Goal: Information Seeking & Learning: Stay updated

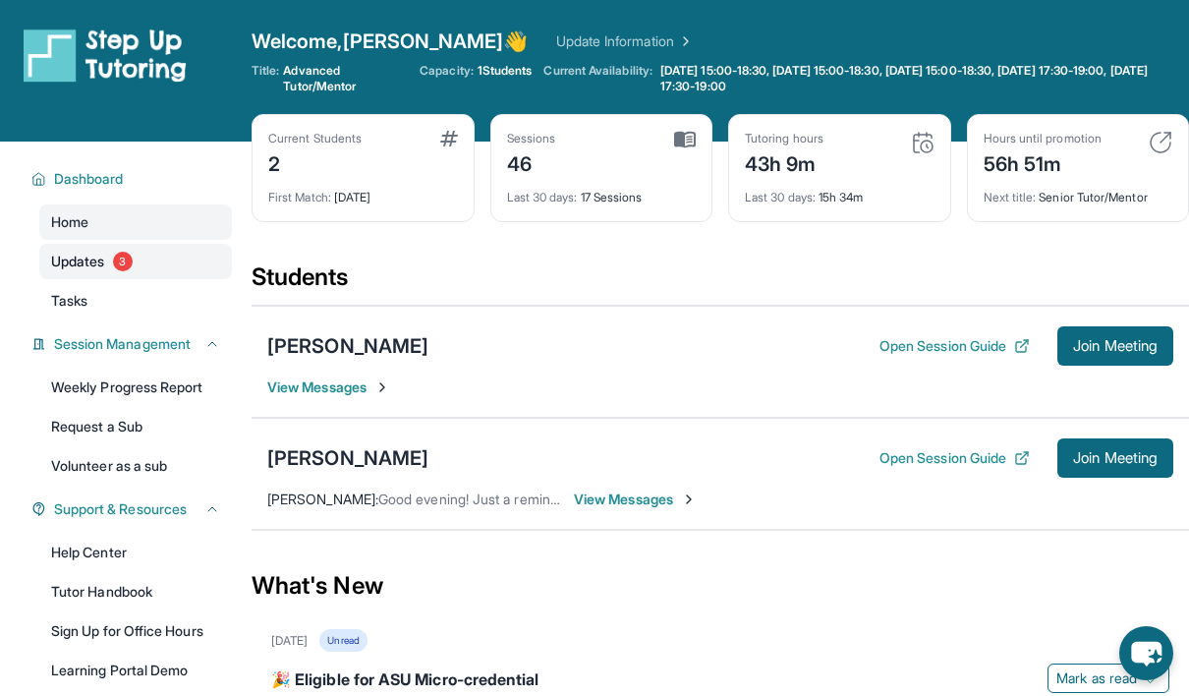
click at [173, 270] on link "Updates 3" at bounding box center [135, 261] width 193 height 35
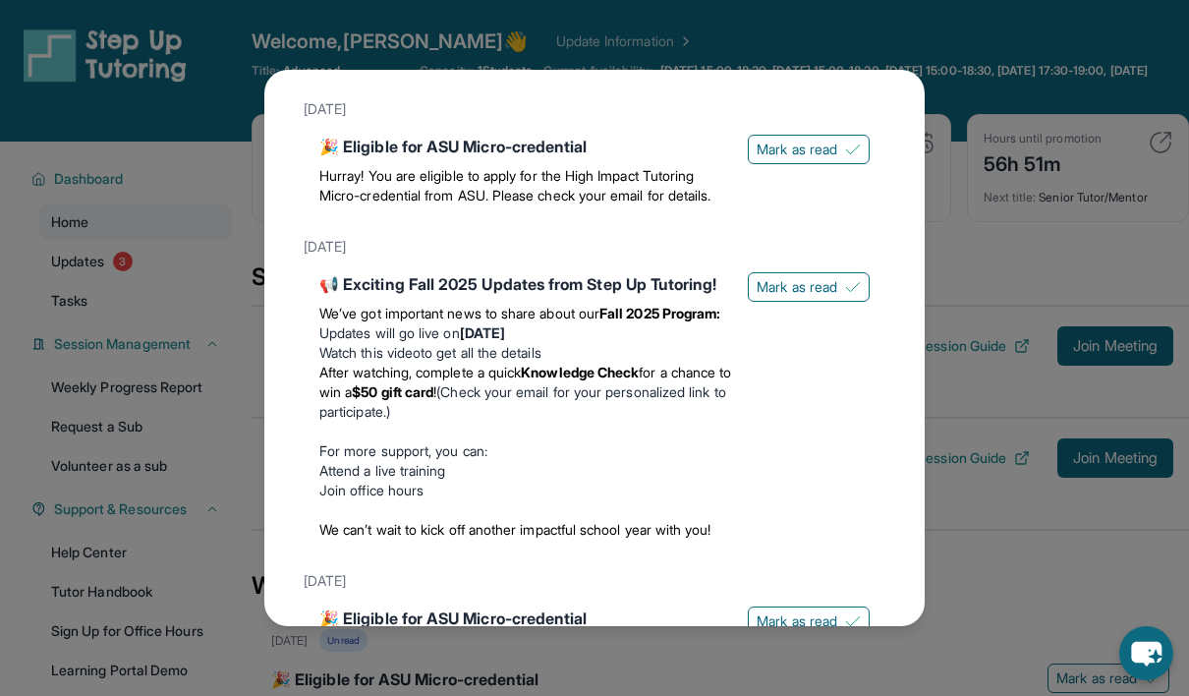
scroll to position [81, 0]
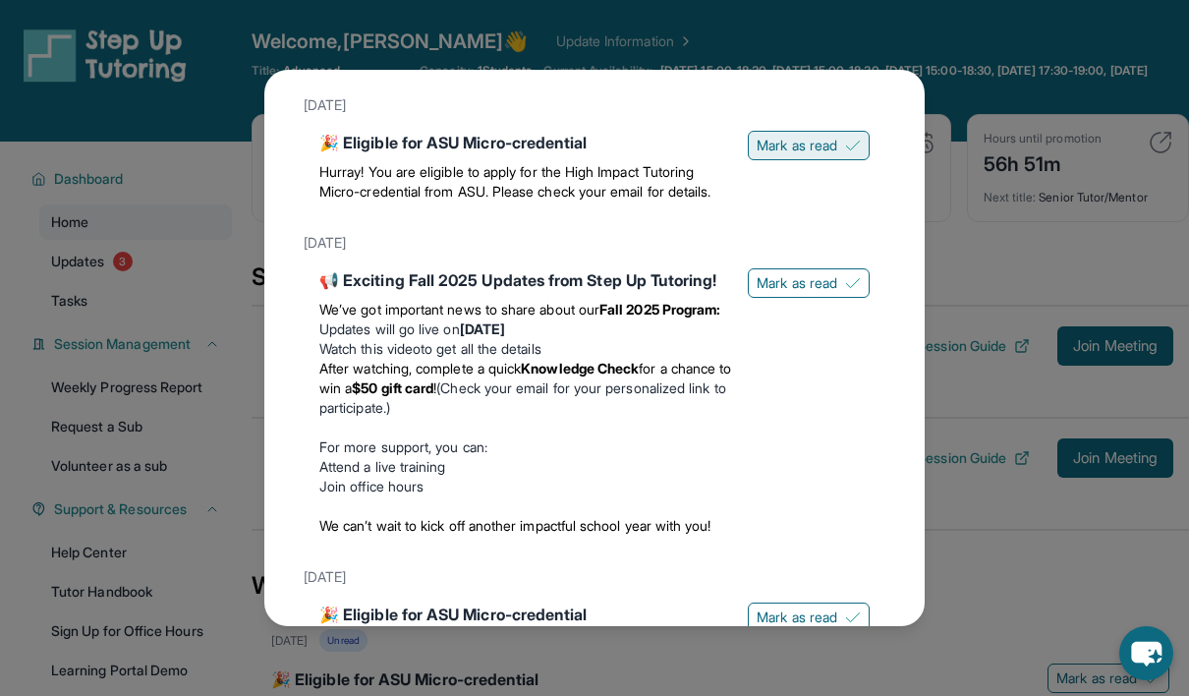
click at [757, 143] on span "Mark as read" at bounding box center [797, 146] width 81 height 20
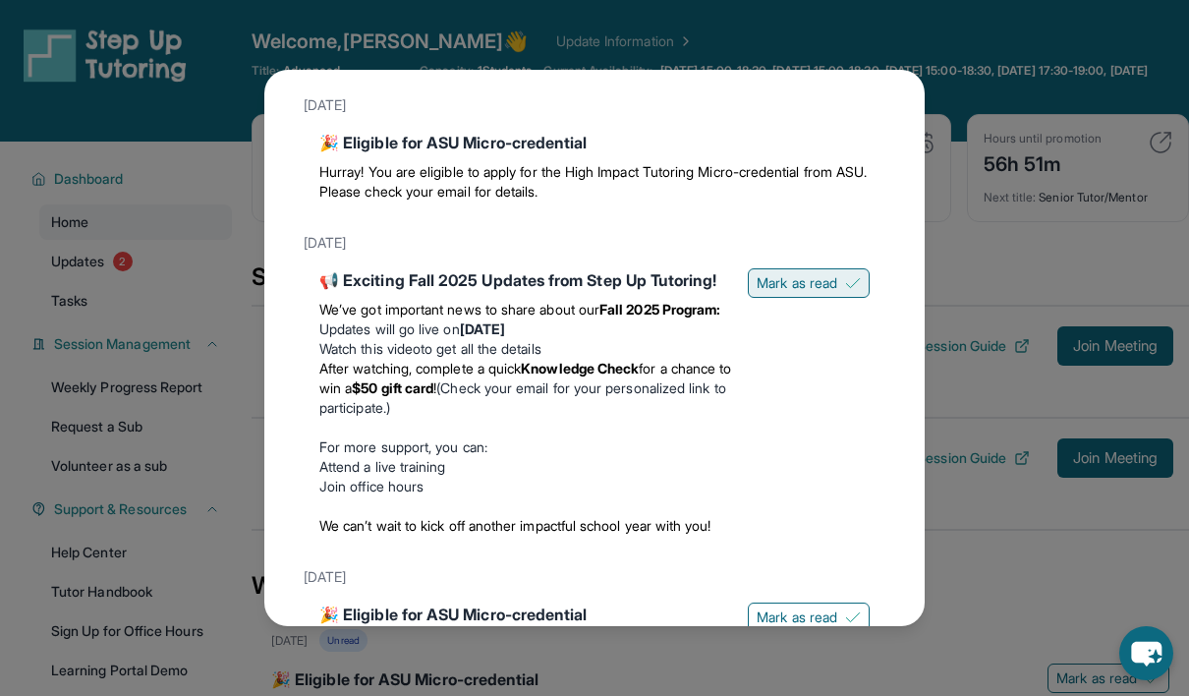
click at [757, 284] on span "Mark as read" at bounding box center [797, 283] width 81 height 20
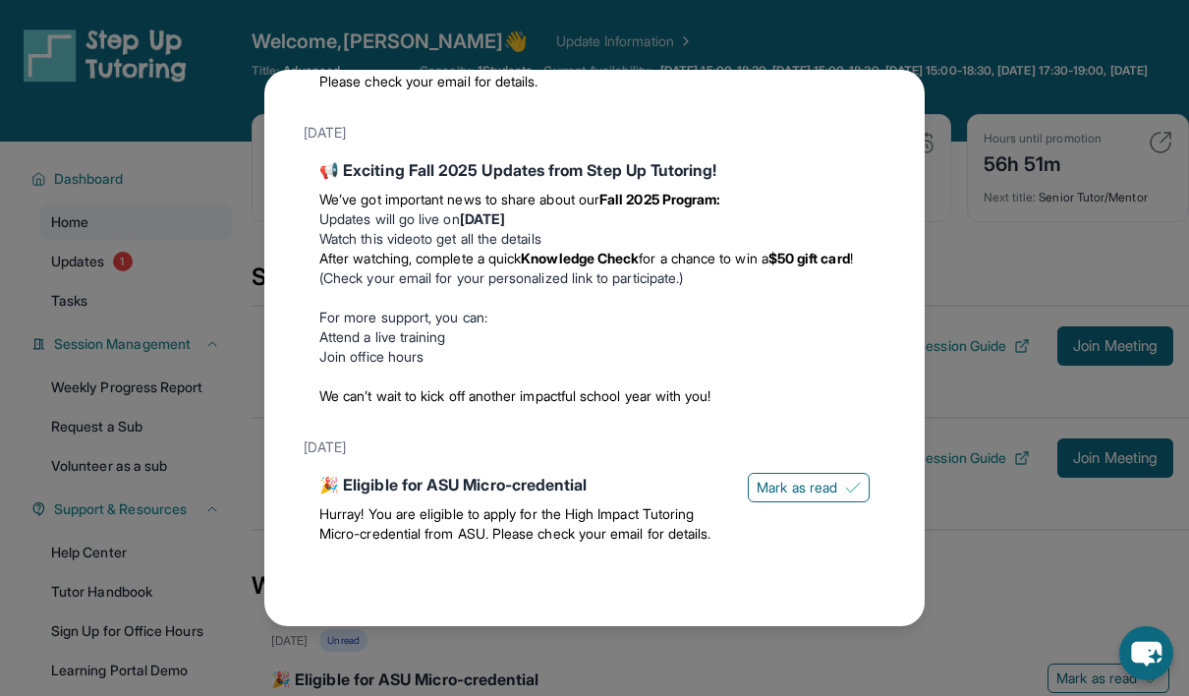
scroll to position [209, 0]
click at [787, 478] on span "Mark as read" at bounding box center [797, 488] width 81 height 20
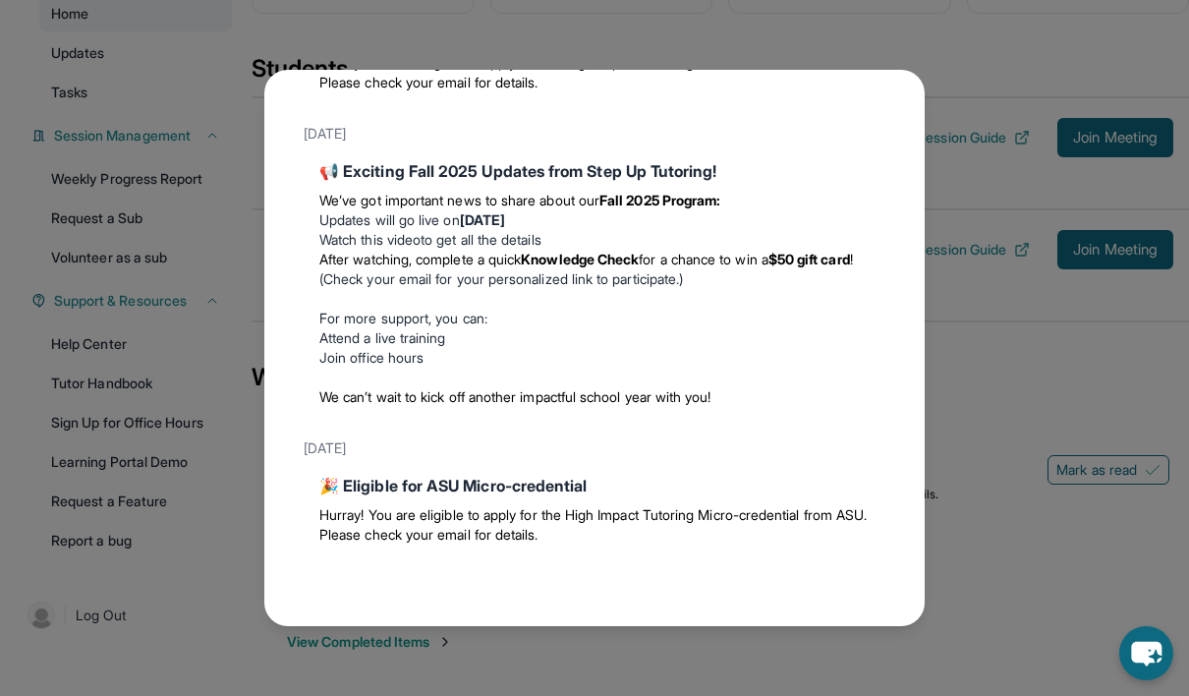
scroll to position [0, 0]
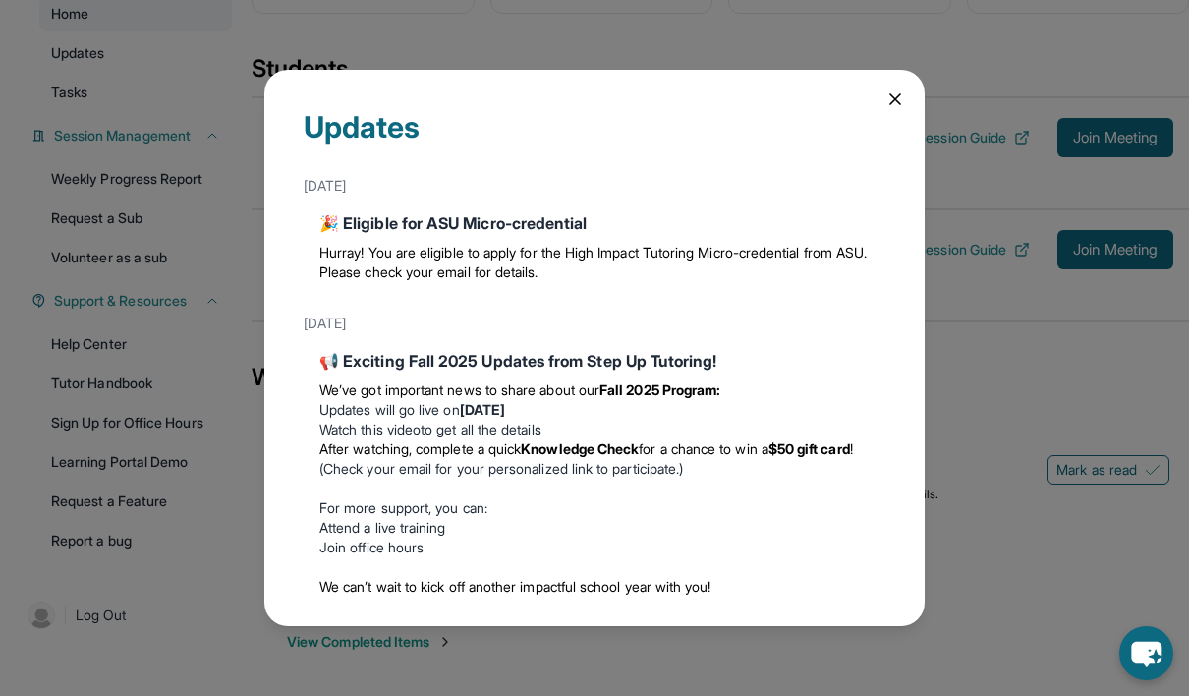
click at [879, 110] on div "Updates September 8th 🎉 Eligible for ASU Micro-credential Hurray! You are eligi…" at bounding box center [594, 348] width 661 height 556
click at [886, 100] on icon at bounding box center [896, 99] width 20 height 20
